Goal: Check status: Check status

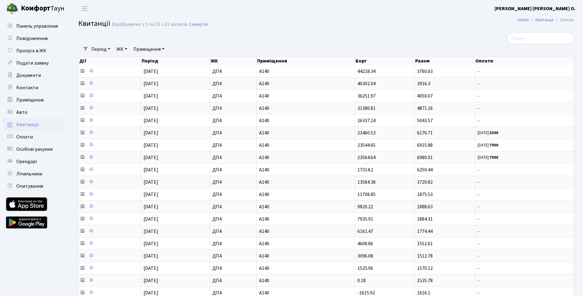
select select "25"
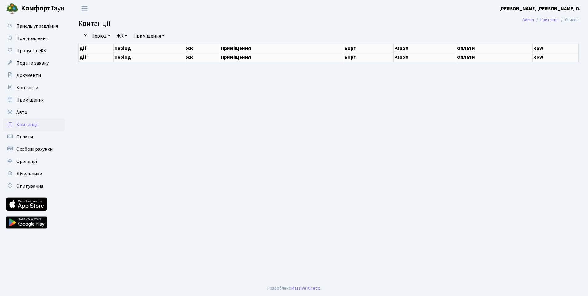
select select "25"
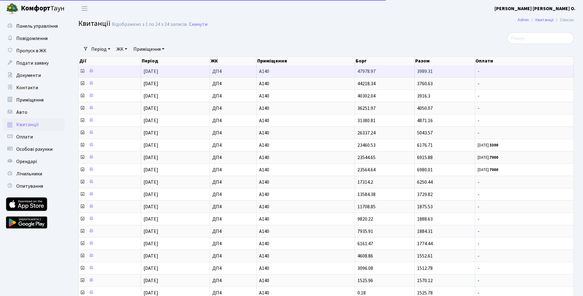
click at [188, 73] on td "01.08.2025" at bounding box center [175, 71] width 69 height 12
click at [84, 72] on icon at bounding box center [82, 71] width 5 height 5
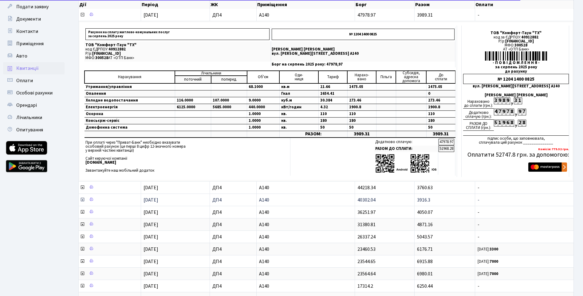
scroll to position [62, 0]
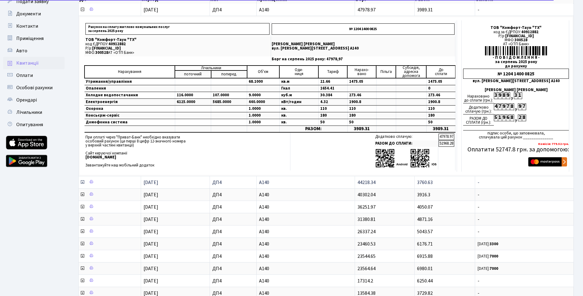
click at [85, 181] on icon at bounding box center [82, 182] width 5 height 5
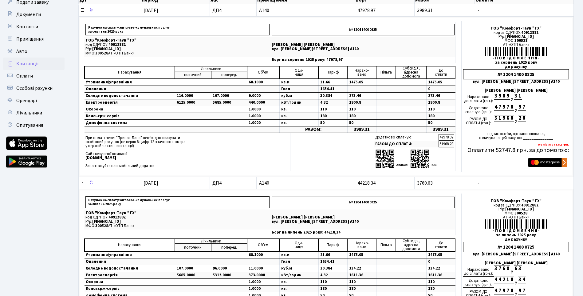
scroll to position [0, 0]
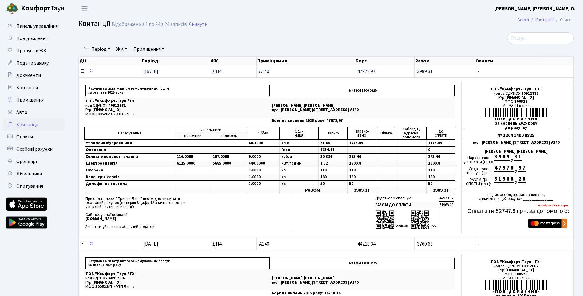
click at [82, 72] on icon at bounding box center [82, 71] width 5 height 5
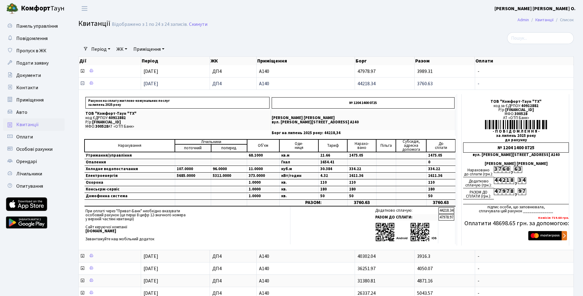
click at [83, 86] on span at bounding box center [83, 83] width 6 height 7
